Goal: Check status: Check status

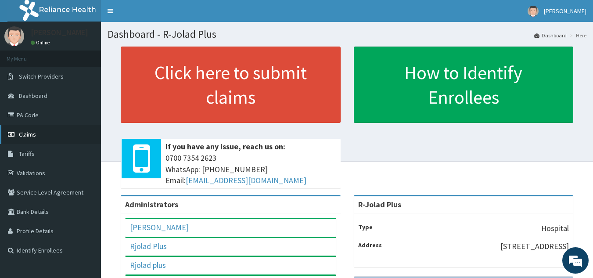
click at [42, 138] on link "Claims" at bounding box center [50, 134] width 101 height 19
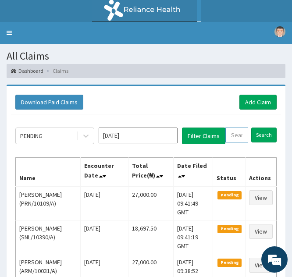
click at [230, 135] on input "text" at bounding box center [236, 135] width 23 height 15
paste input "RET/21412/A"
type input "RET/21412/A"
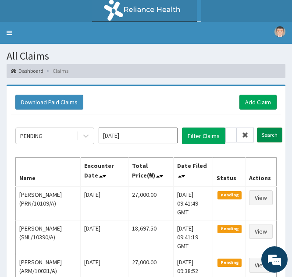
click at [264, 134] on input "Search" at bounding box center [269, 135] width 25 height 15
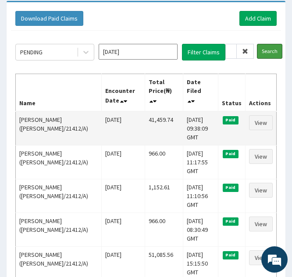
scroll to position [84, 0]
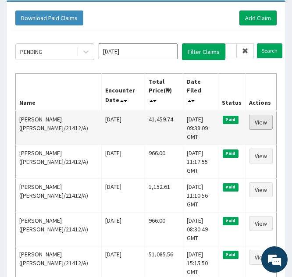
click at [255, 115] on link "View" at bounding box center [261, 122] width 24 height 15
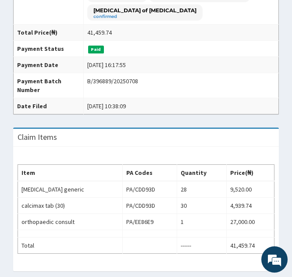
scroll to position [237, 0]
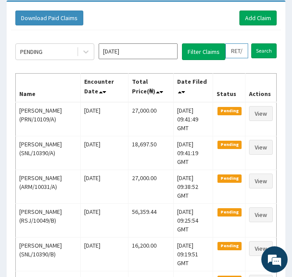
click at [239, 51] on input "RET/21412/A" at bounding box center [236, 50] width 23 height 15
type input "RT/21412/A"
click at [246, 51] on icon at bounding box center [245, 51] width 6 height 6
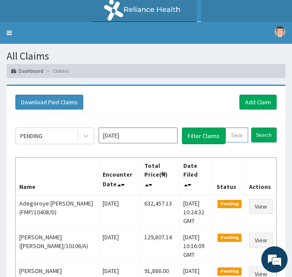
click at [232, 135] on input "text" at bounding box center [236, 135] width 23 height 15
paste input "OPN/10020/A"
type input "OPN/10020/A"
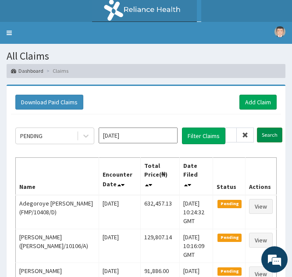
click at [263, 135] on input "Search" at bounding box center [269, 135] width 25 height 15
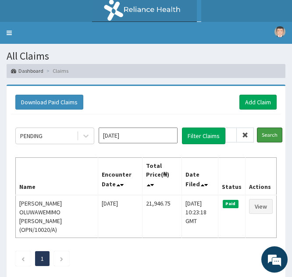
scroll to position [40, 0]
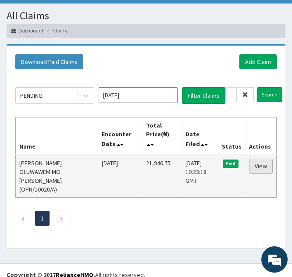
click at [257, 166] on link "View" at bounding box center [261, 166] width 24 height 15
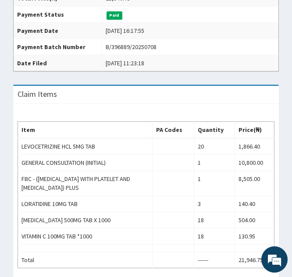
scroll to position [246, 0]
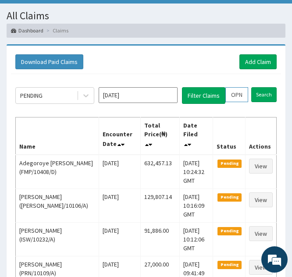
click at [234, 94] on input "OPN/10020/A" at bounding box center [236, 94] width 23 height 15
type input "PN/10020/A"
click at [243, 96] on icon at bounding box center [245, 95] width 6 height 6
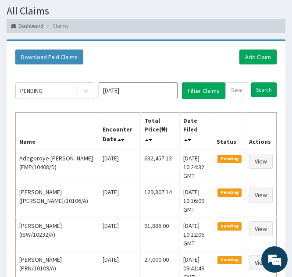
scroll to position [47, 0]
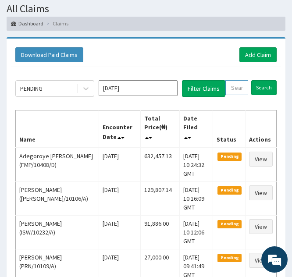
click at [233, 84] on input "text" at bounding box center [236, 87] width 23 height 15
paste input "ISW/10018/A"
type input "ISW/10018/A"
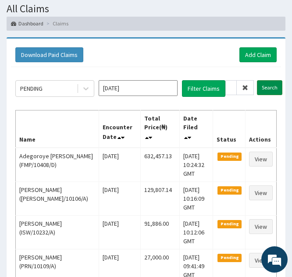
click at [265, 87] on input "Search" at bounding box center [269, 87] width 25 height 15
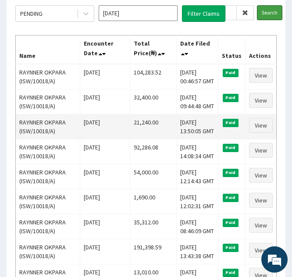
scroll to position [123, 0]
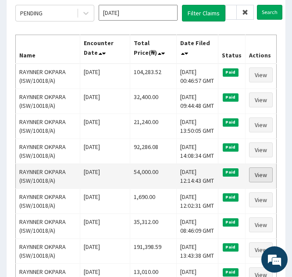
click at [257, 172] on link "View" at bounding box center [261, 175] width 24 height 15
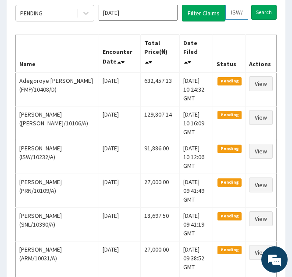
click at [238, 10] on input "ISW/10018/A" at bounding box center [236, 12] width 23 height 15
type input "IW/10018/A"
click at [243, 13] on icon at bounding box center [245, 12] width 6 height 6
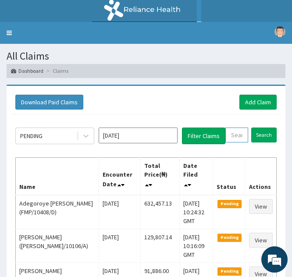
click at [232, 136] on input "text" at bounding box center [236, 135] width 23 height 15
paste input "ARM/10087/C"
type input "ARM/10087/C"
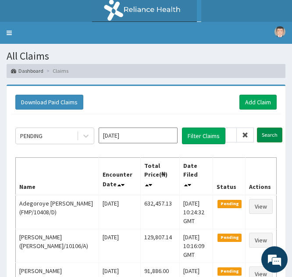
click at [264, 132] on input "Search" at bounding box center [269, 135] width 25 height 15
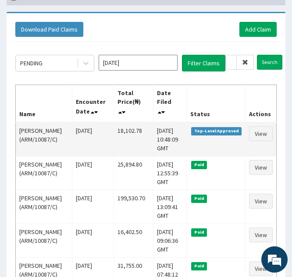
scroll to position [75, 0]
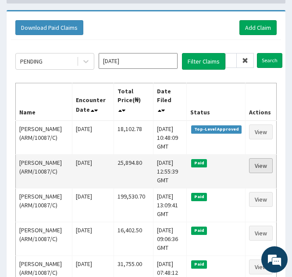
click at [263, 173] on link "View" at bounding box center [261, 165] width 24 height 15
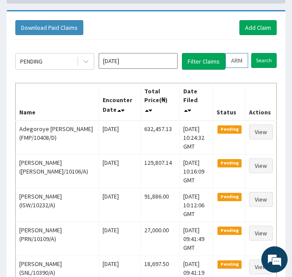
click at [236, 61] on input "ARM/10087/C" at bounding box center [236, 60] width 23 height 15
type input "RM/10087/C"
click at [245, 61] on icon at bounding box center [245, 60] width 6 height 6
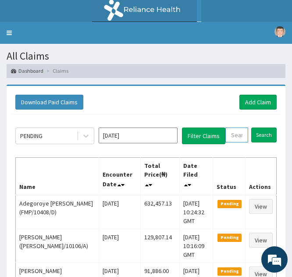
click at [233, 136] on input "text" at bounding box center [236, 135] width 23 height 15
paste input "AAJ/10086/A"
type input "AAJ/10086/A"
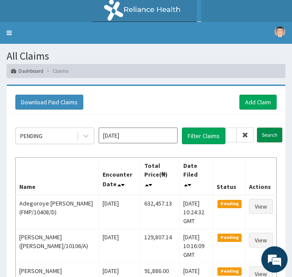
click at [261, 136] on input "Search" at bounding box center [269, 135] width 25 height 15
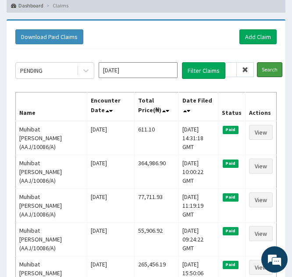
scroll to position [66, 0]
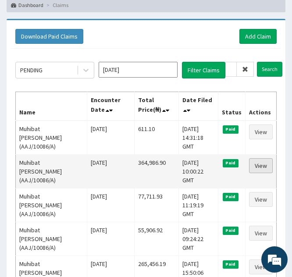
click at [256, 158] on link "View" at bounding box center [261, 165] width 24 height 15
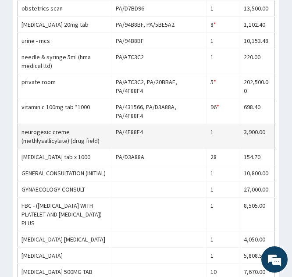
scroll to position [555, 0]
